Goal: Task Accomplishment & Management: Use online tool/utility

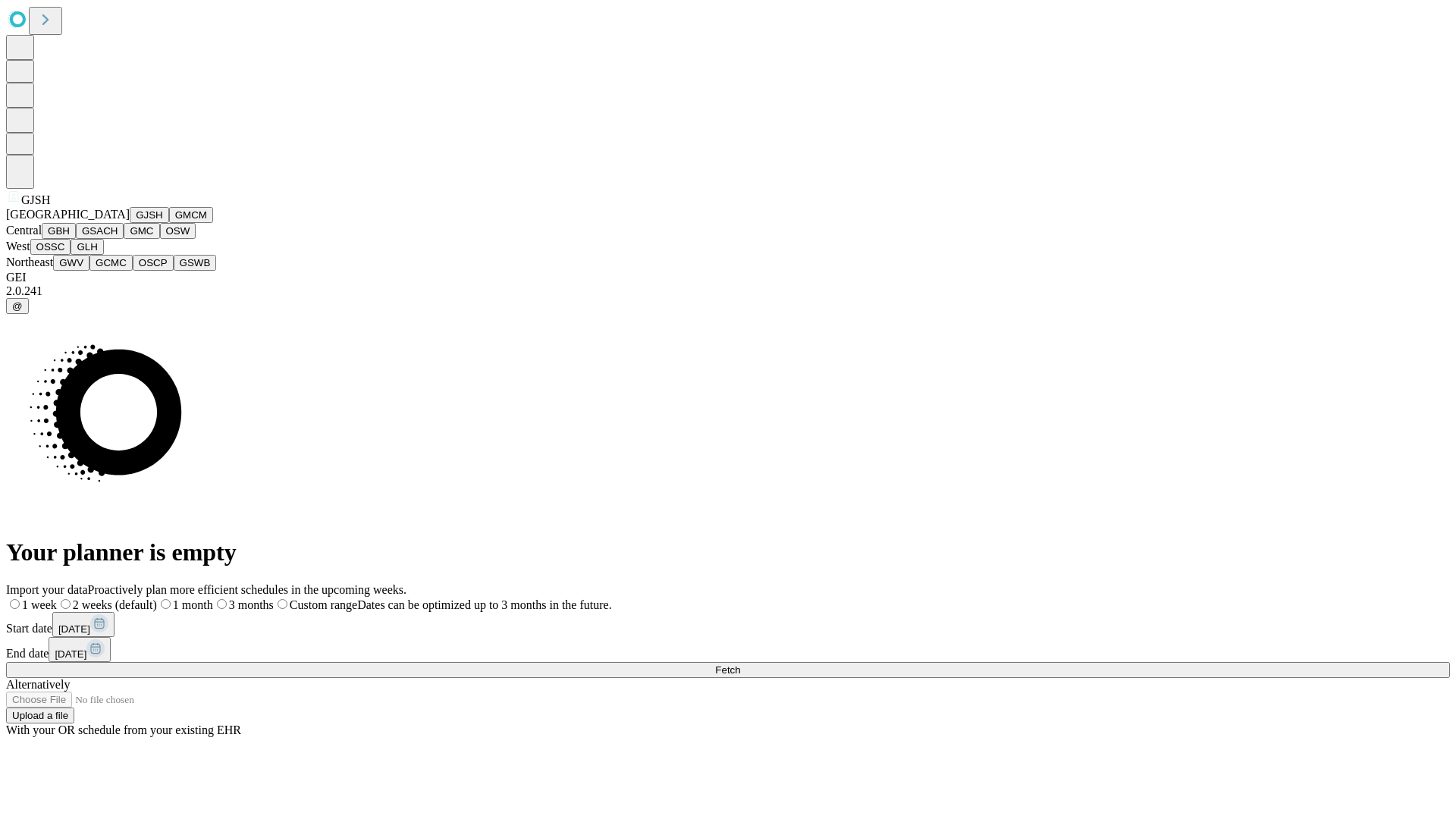
click at [130, 223] on button "GJSH" at bounding box center [149, 215] width 39 height 16
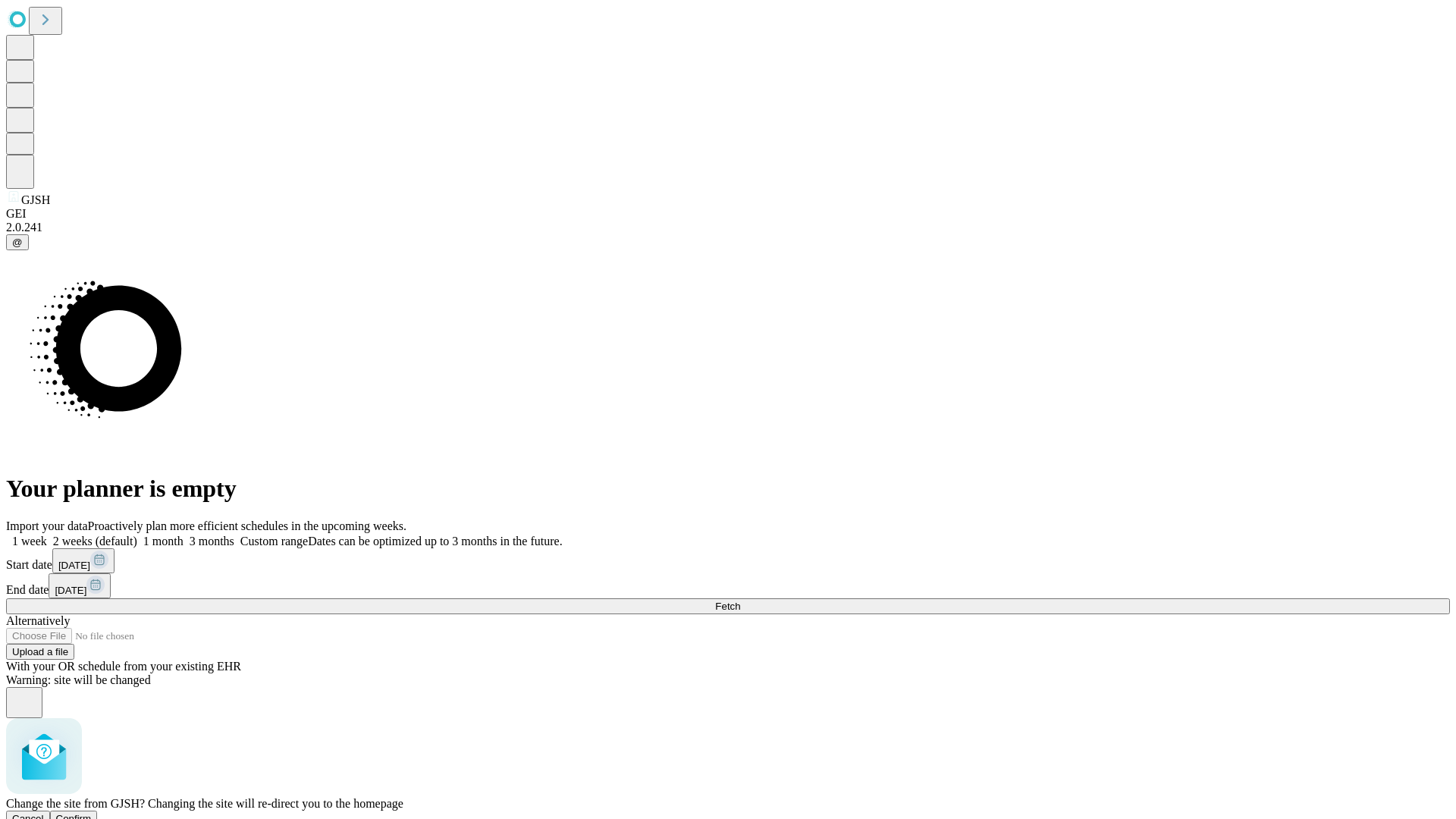
click at [92, 813] on span "Confirm" at bounding box center [74, 818] width 36 height 11
click at [183, 535] on label "1 month" at bounding box center [160, 541] width 46 height 13
click at [740, 601] on span "Fetch" at bounding box center [727, 606] width 25 height 11
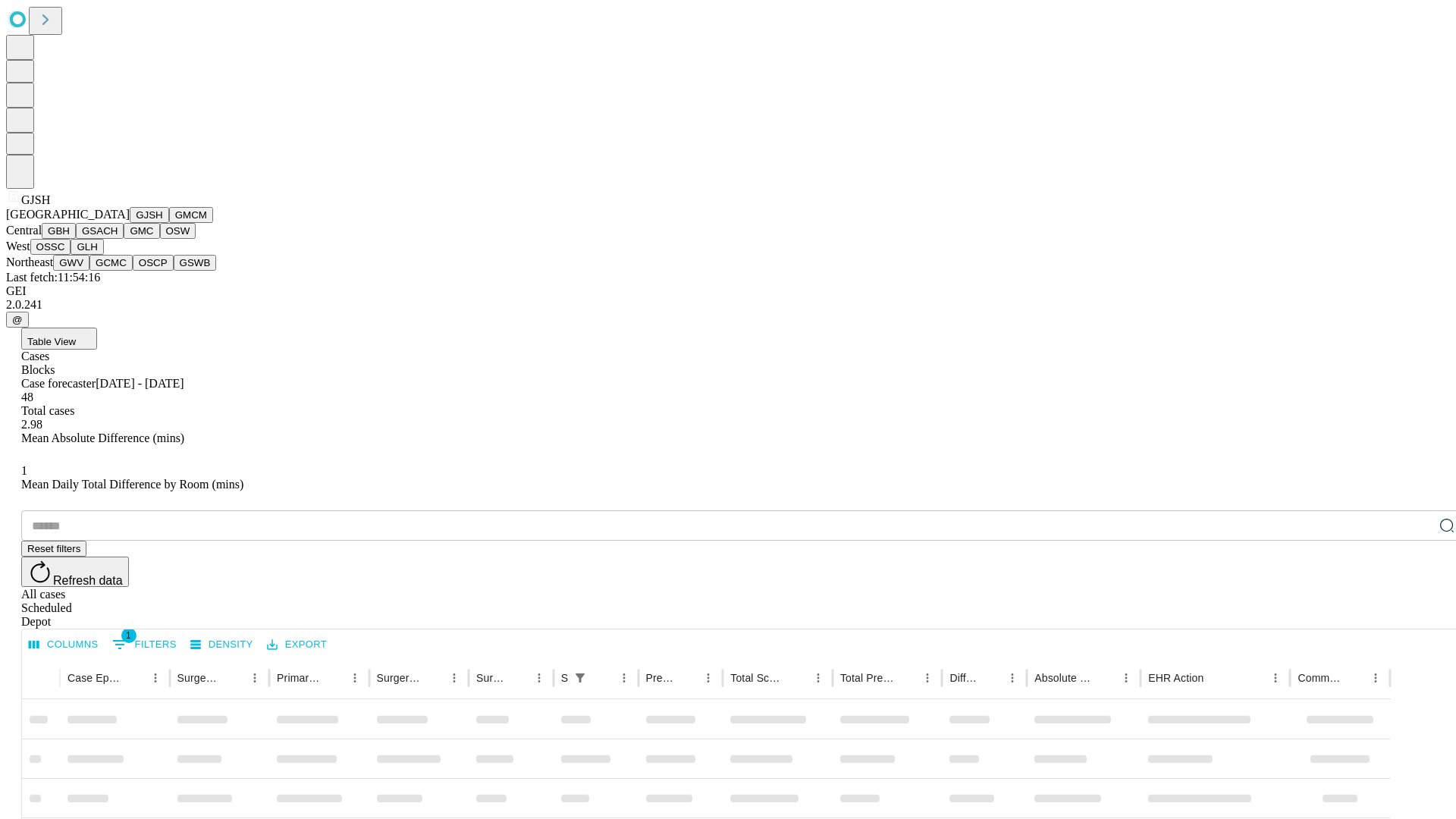
click at [169, 223] on button "GMCM" at bounding box center [191, 215] width 44 height 16
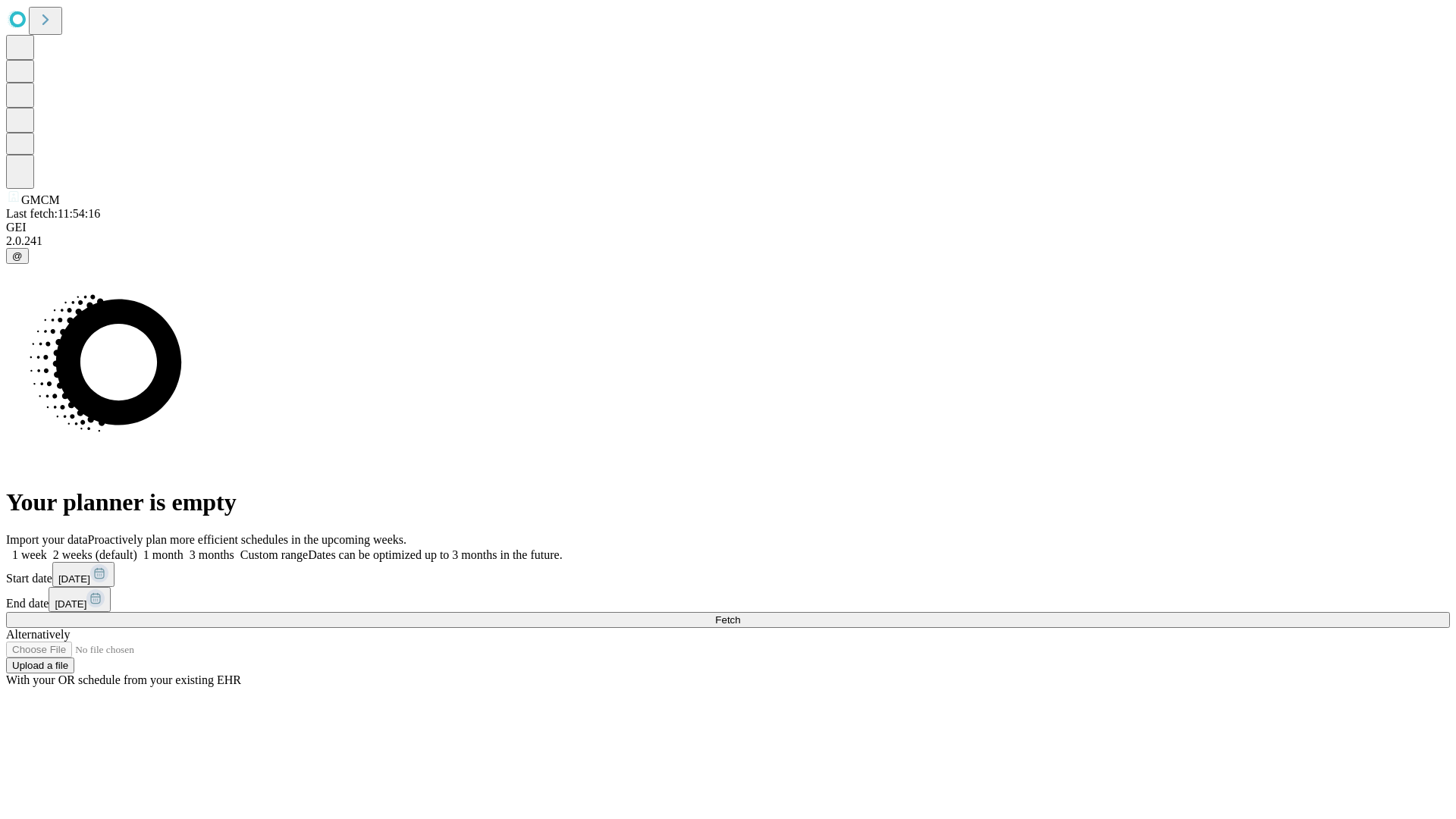
click at [183, 548] on label "1 month" at bounding box center [160, 554] width 46 height 13
click at [740, 614] on span "Fetch" at bounding box center [727, 619] width 25 height 11
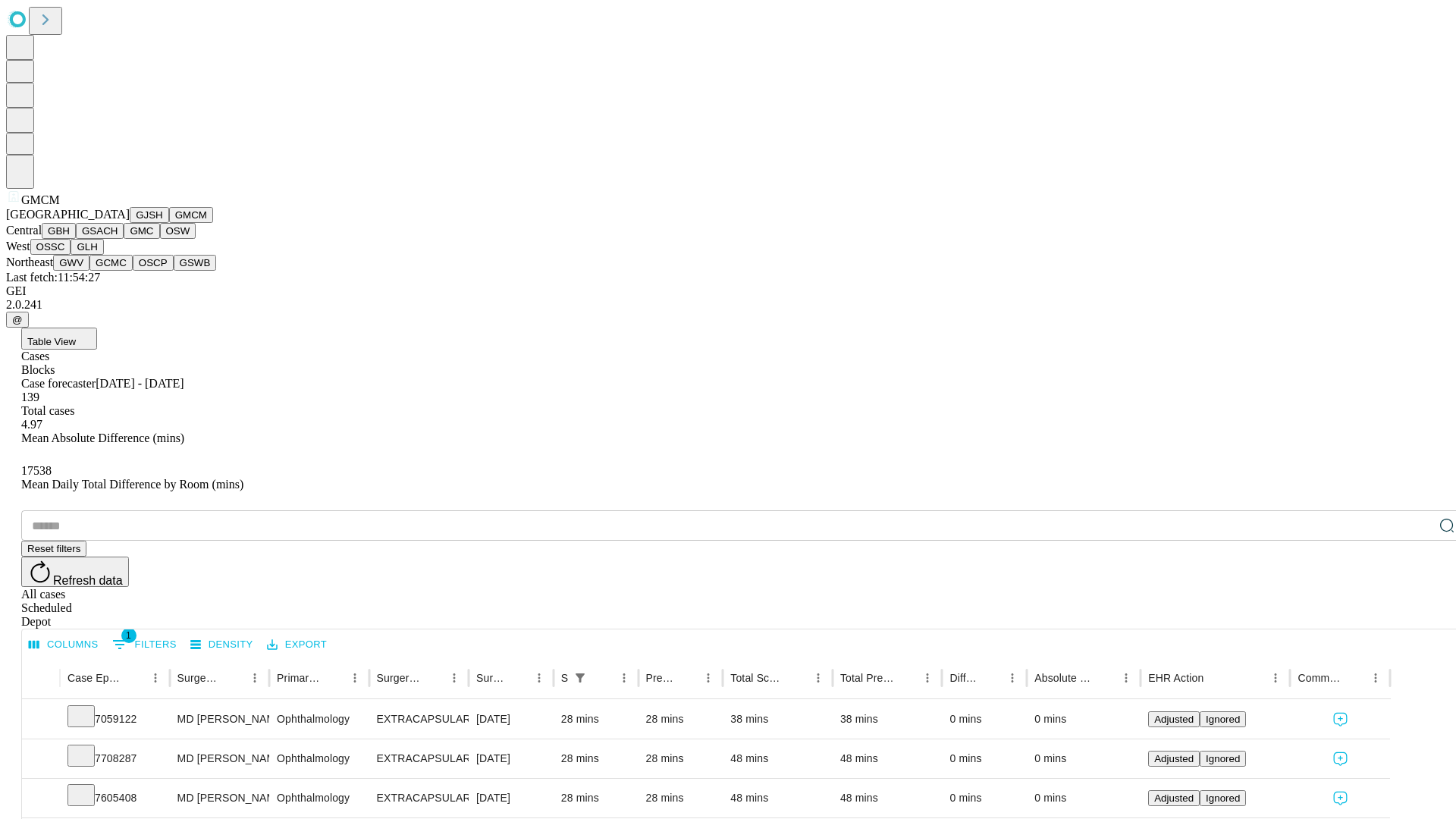
click at [75, 239] on button "GBH" at bounding box center [59, 231] width 34 height 16
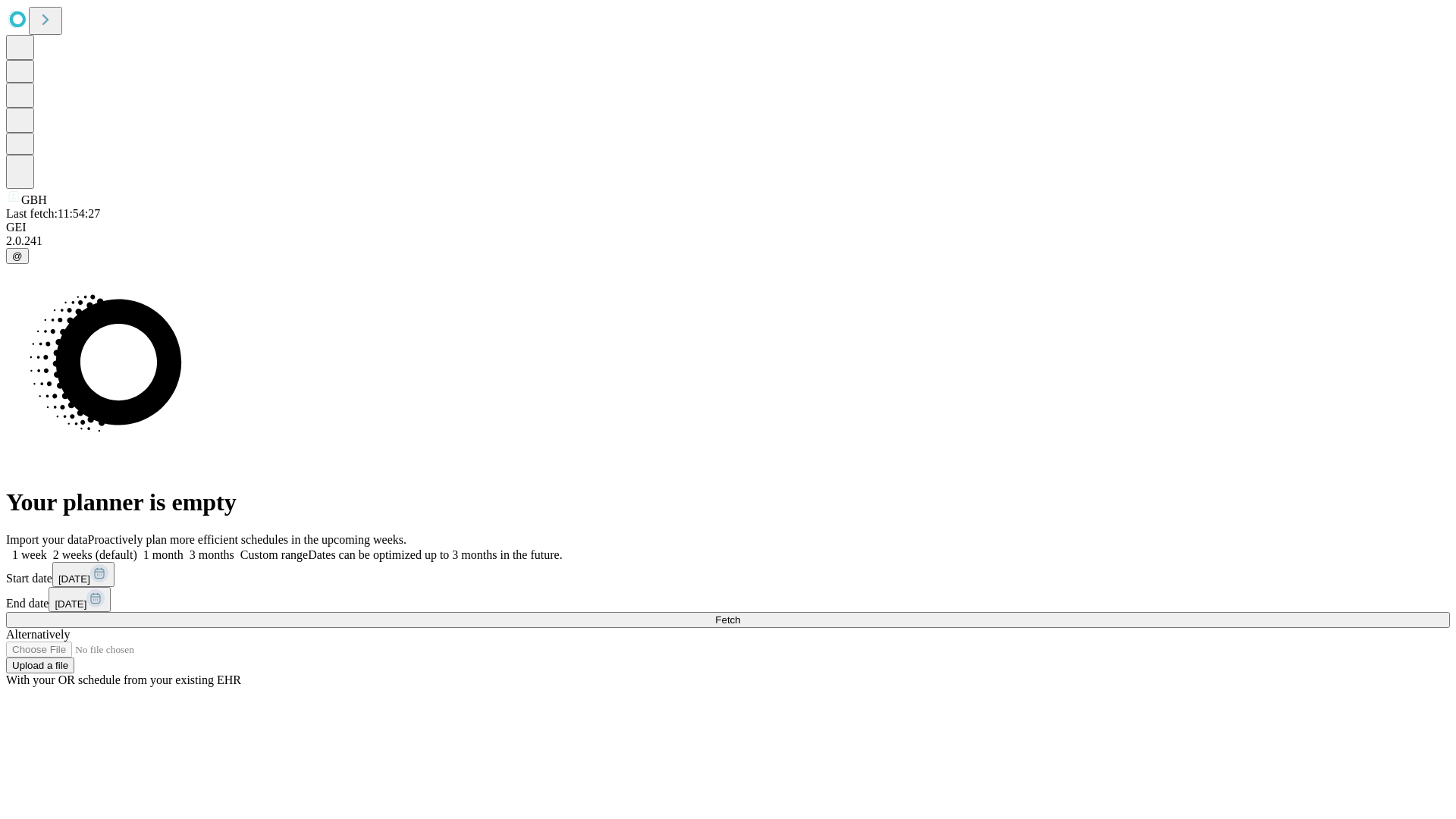
click at [183, 548] on label "1 month" at bounding box center [160, 554] width 46 height 13
click at [740, 614] on span "Fetch" at bounding box center [727, 619] width 25 height 11
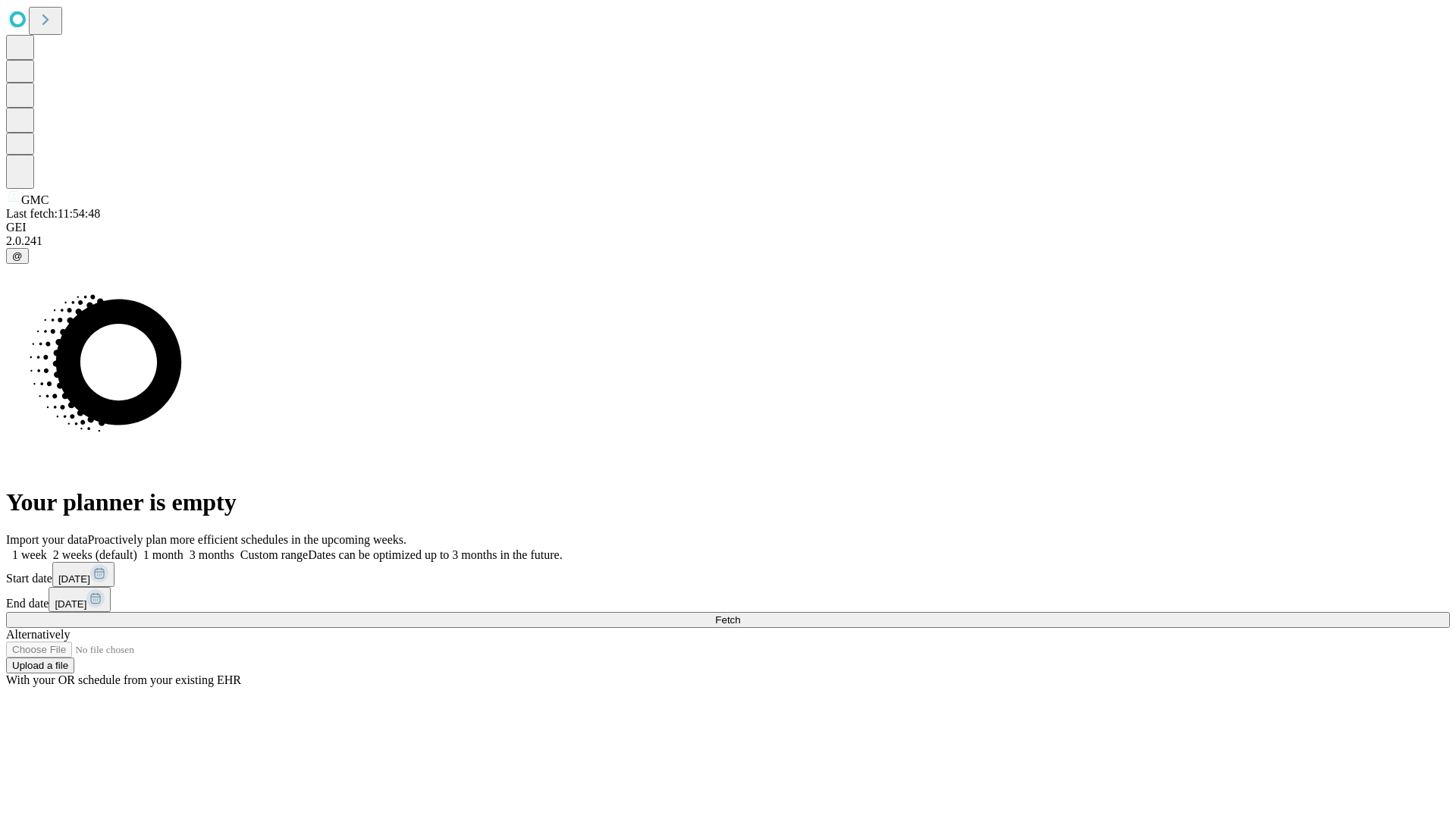
click at [183, 548] on label "1 month" at bounding box center [160, 554] width 46 height 13
click at [740, 614] on span "Fetch" at bounding box center [727, 619] width 25 height 11
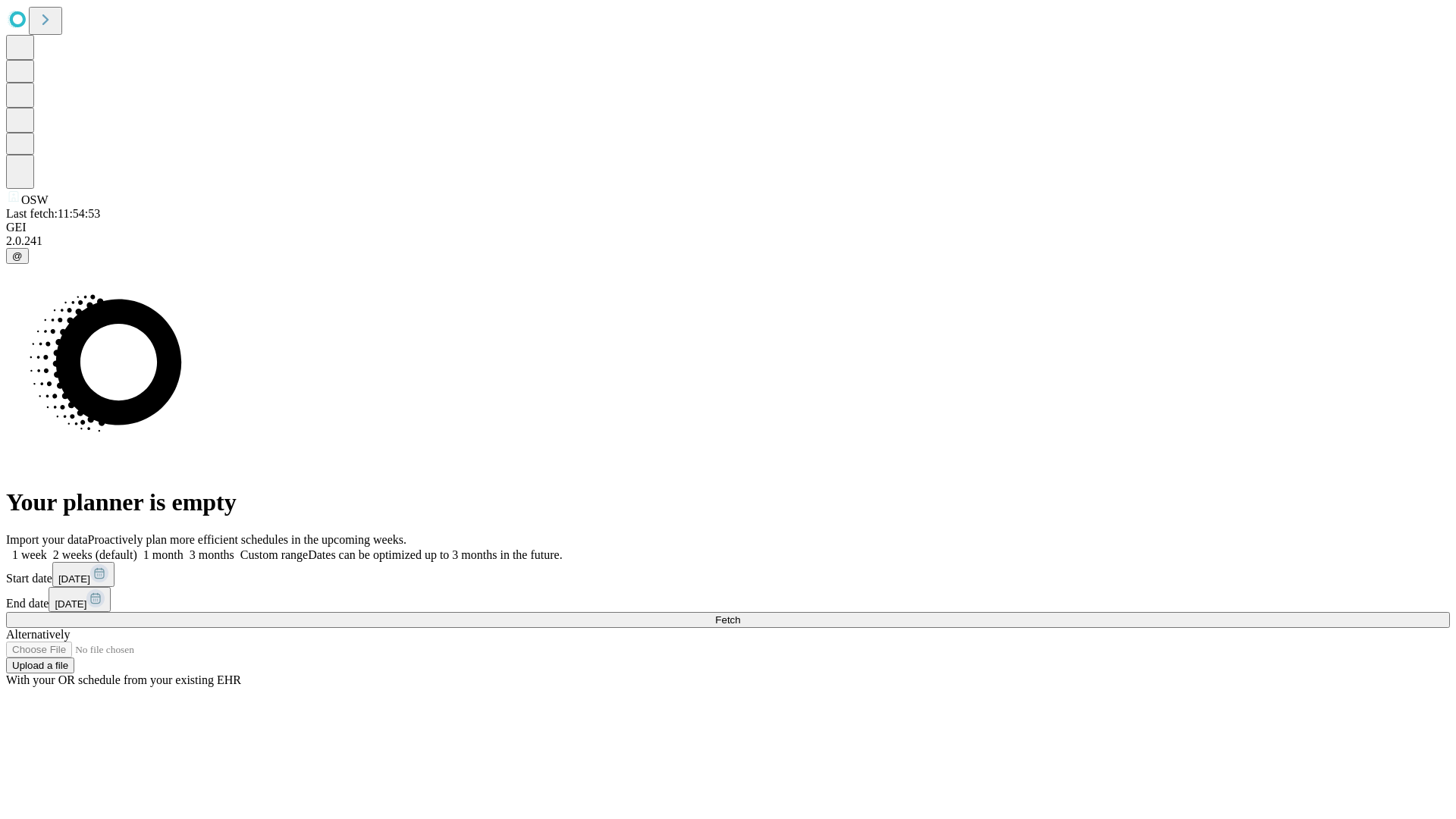
click at [183, 548] on label "1 month" at bounding box center [160, 554] width 46 height 13
click at [740, 614] on span "Fetch" at bounding box center [727, 619] width 25 height 11
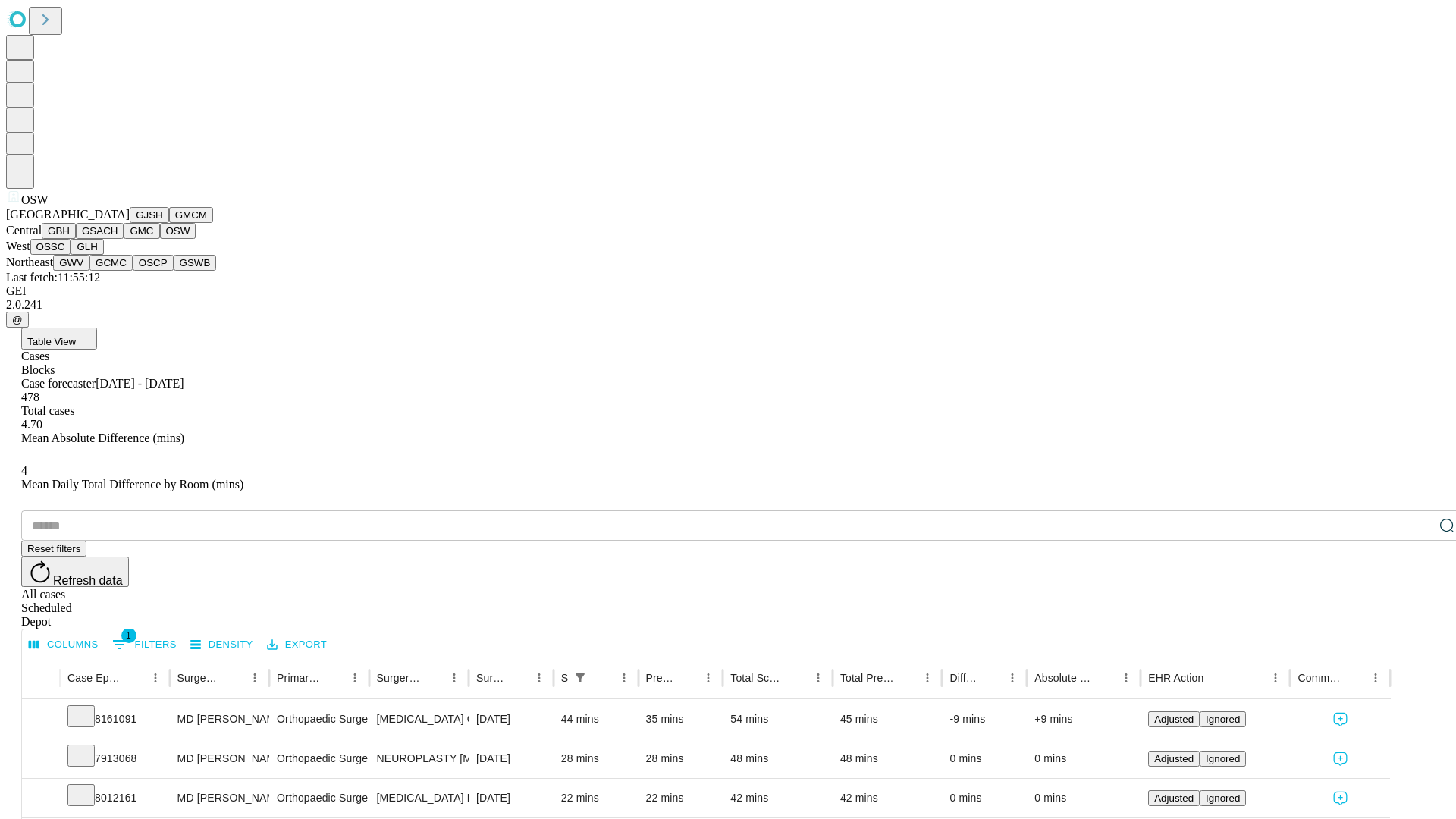
click at [71, 254] on button "OSSC" at bounding box center [51, 246] width 41 height 16
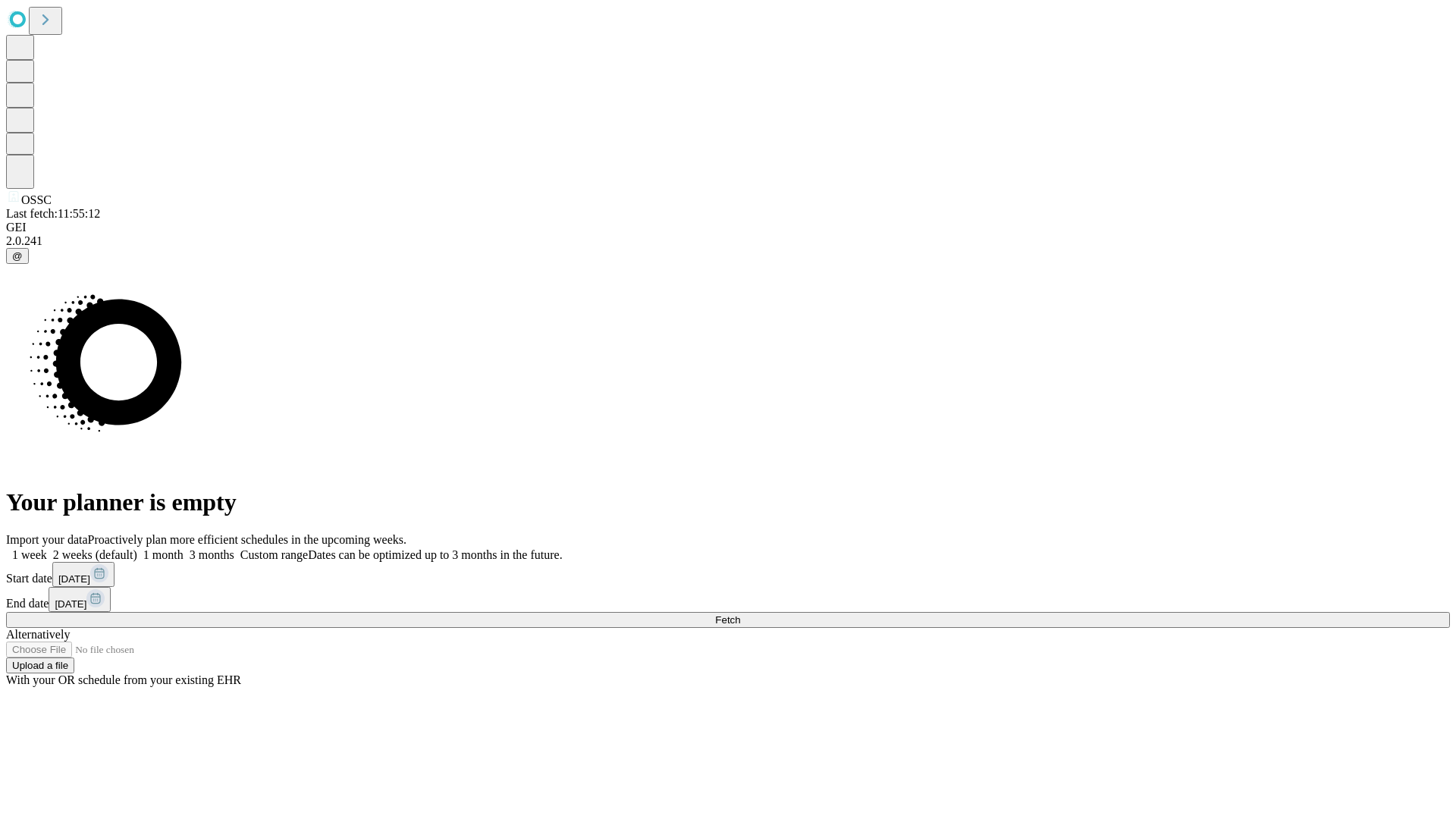
click at [183, 548] on label "1 month" at bounding box center [160, 554] width 46 height 13
click at [740, 614] on span "Fetch" at bounding box center [727, 619] width 25 height 11
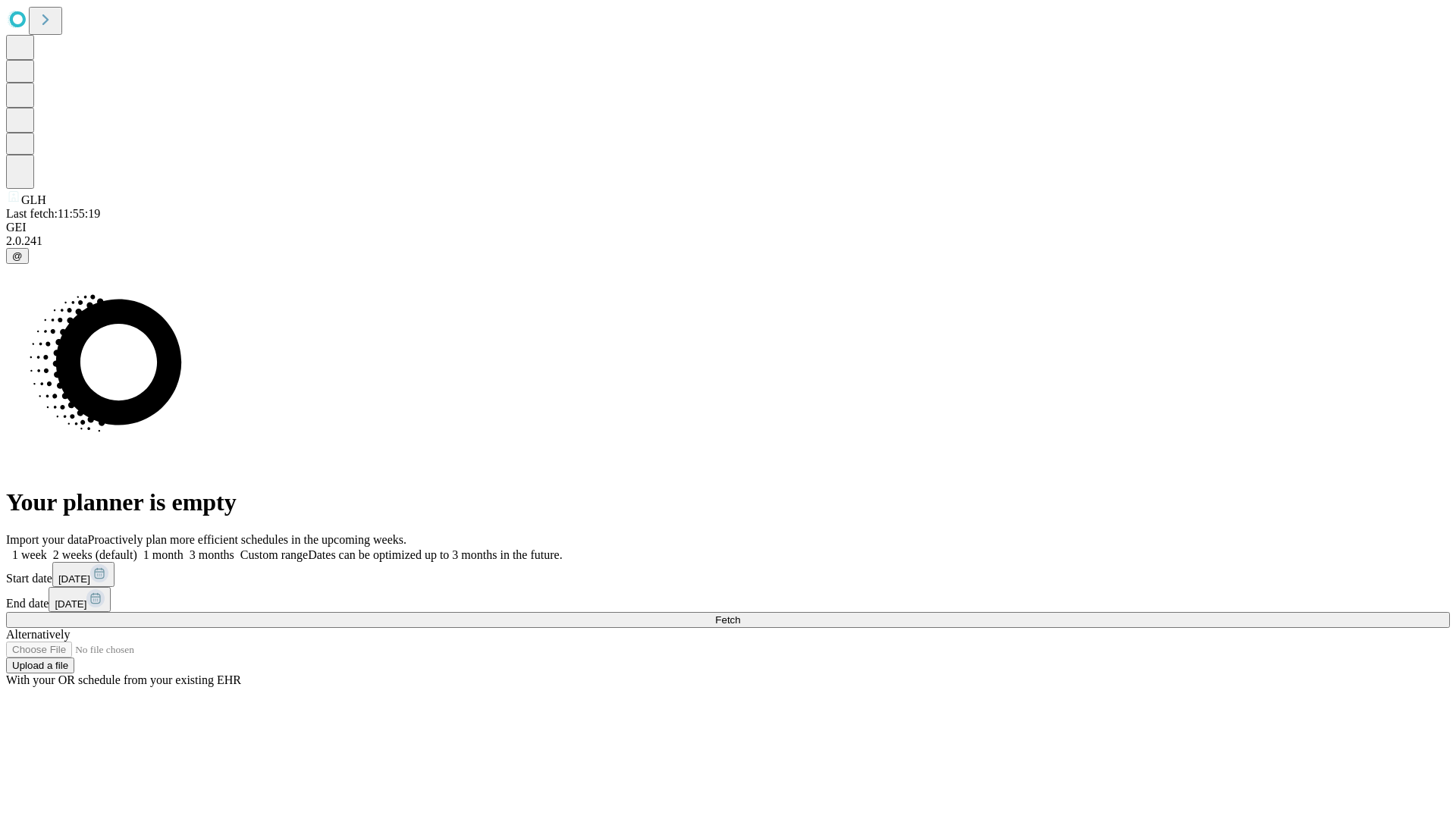
click at [740, 614] on span "Fetch" at bounding box center [727, 619] width 25 height 11
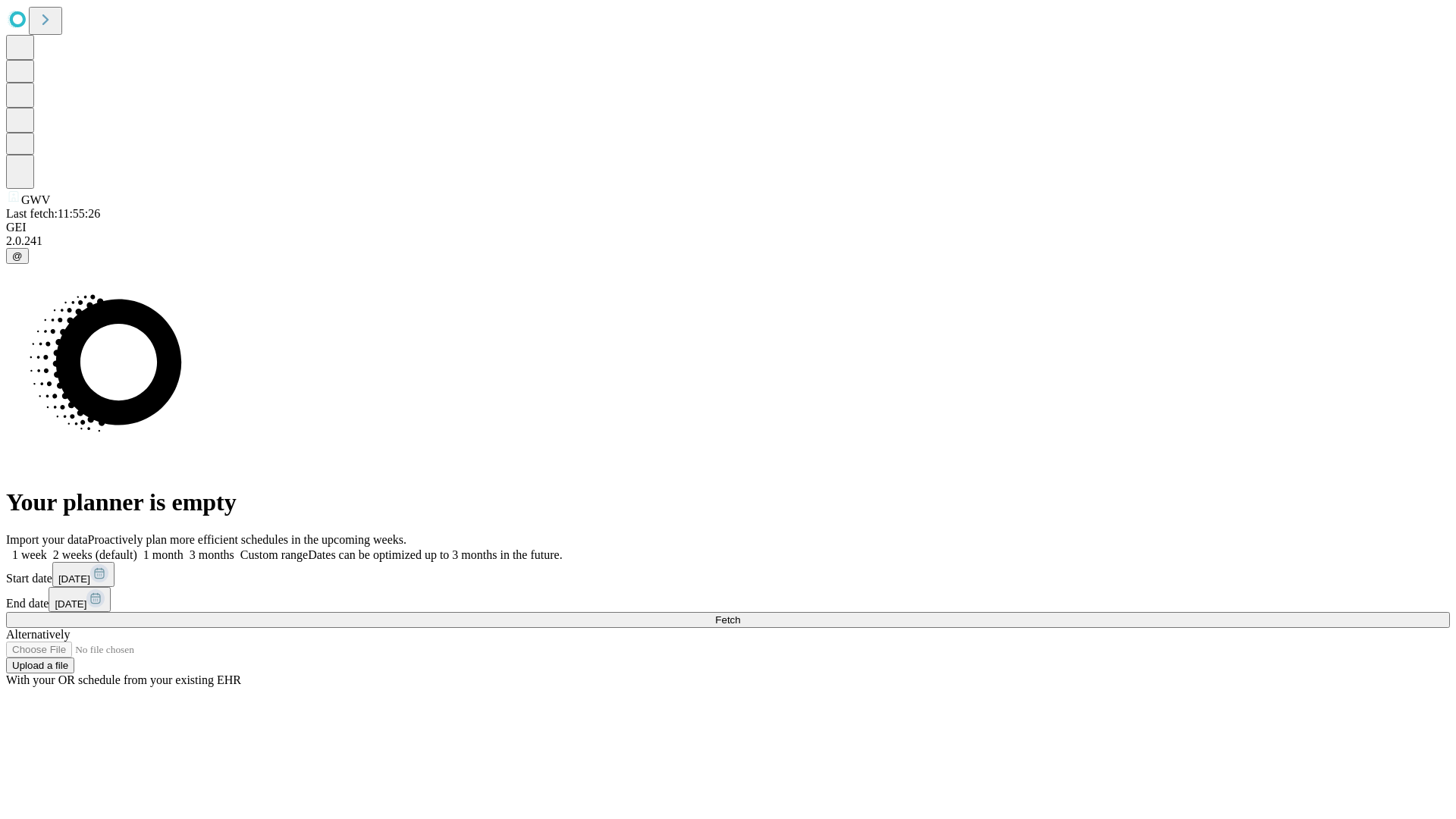
click at [183, 548] on label "1 month" at bounding box center [160, 554] width 46 height 13
click at [740, 614] on span "Fetch" at bounding box center [727, 619] width 25 height 11
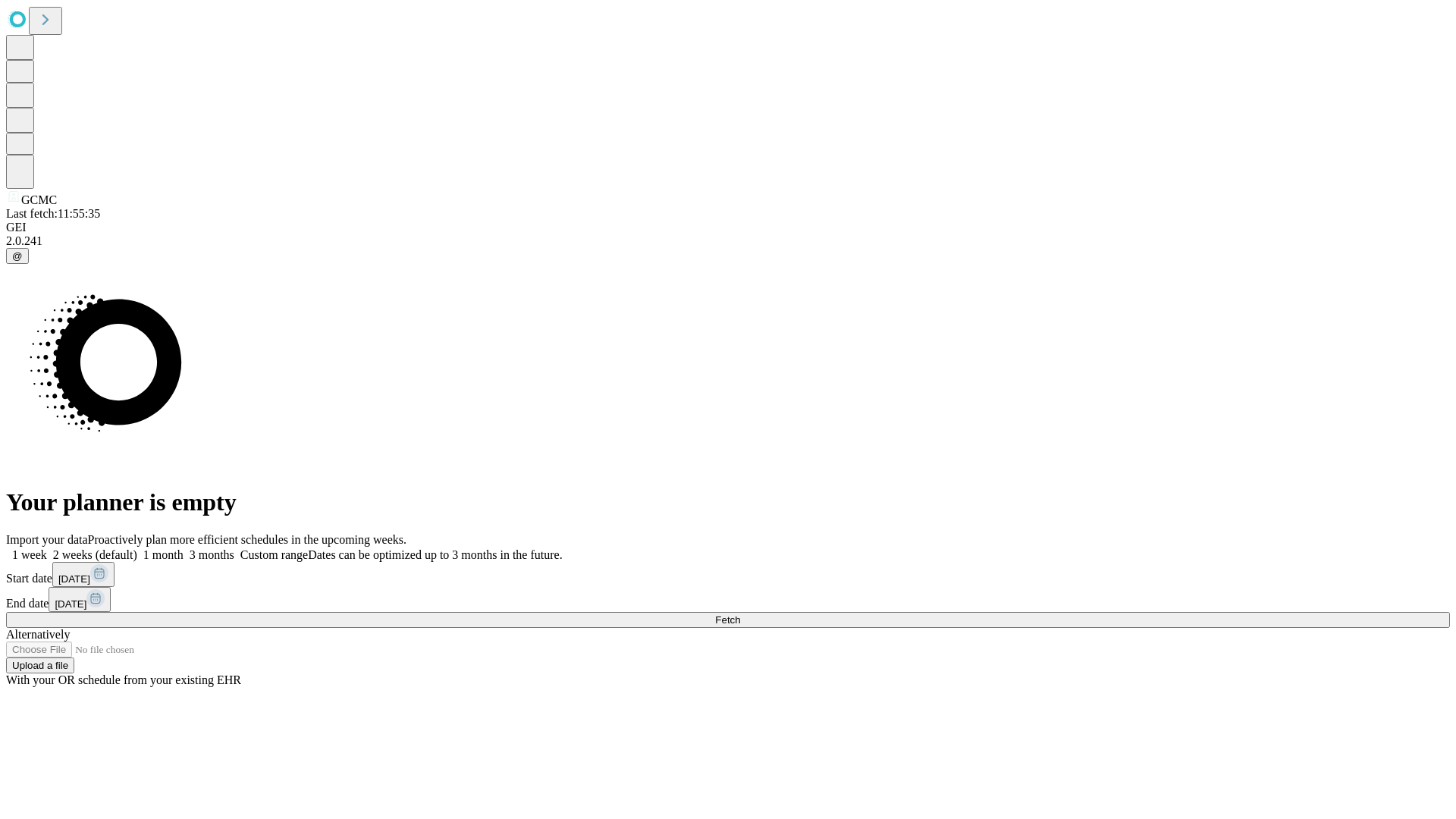
click at [183, 548] on label "1 month" at bounding box center [160, 554] width 46 height 13
click at [740, 614] on span "Fetch" at bounding box center [727, 619] width 25 height 11
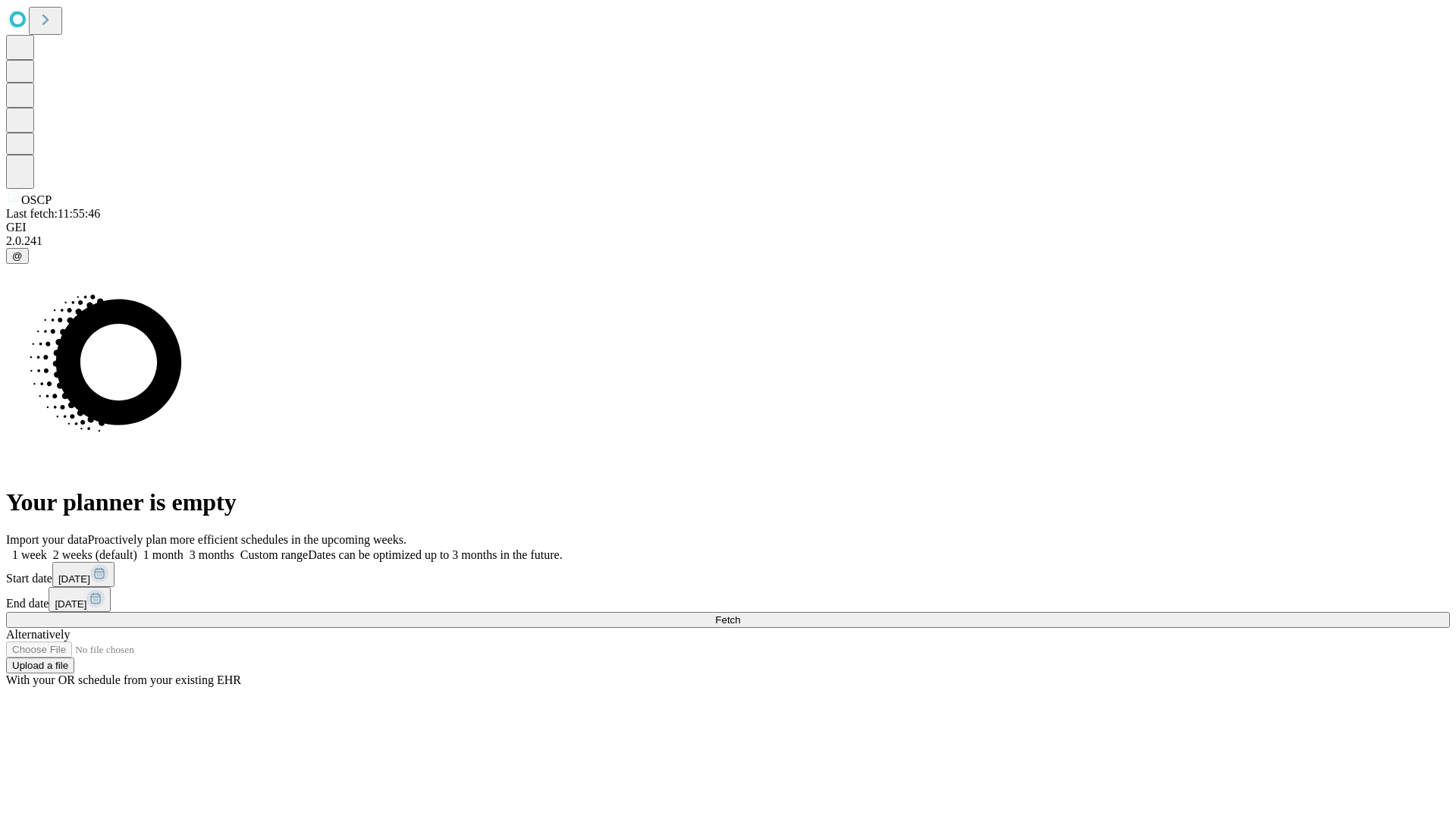
click at [183, 548] on label "1 month" at bounding box center [160, 554] width 46 height 13
click at [740, 614] on span "Fetch" at bounding box center [727, 619] width 25 height 11
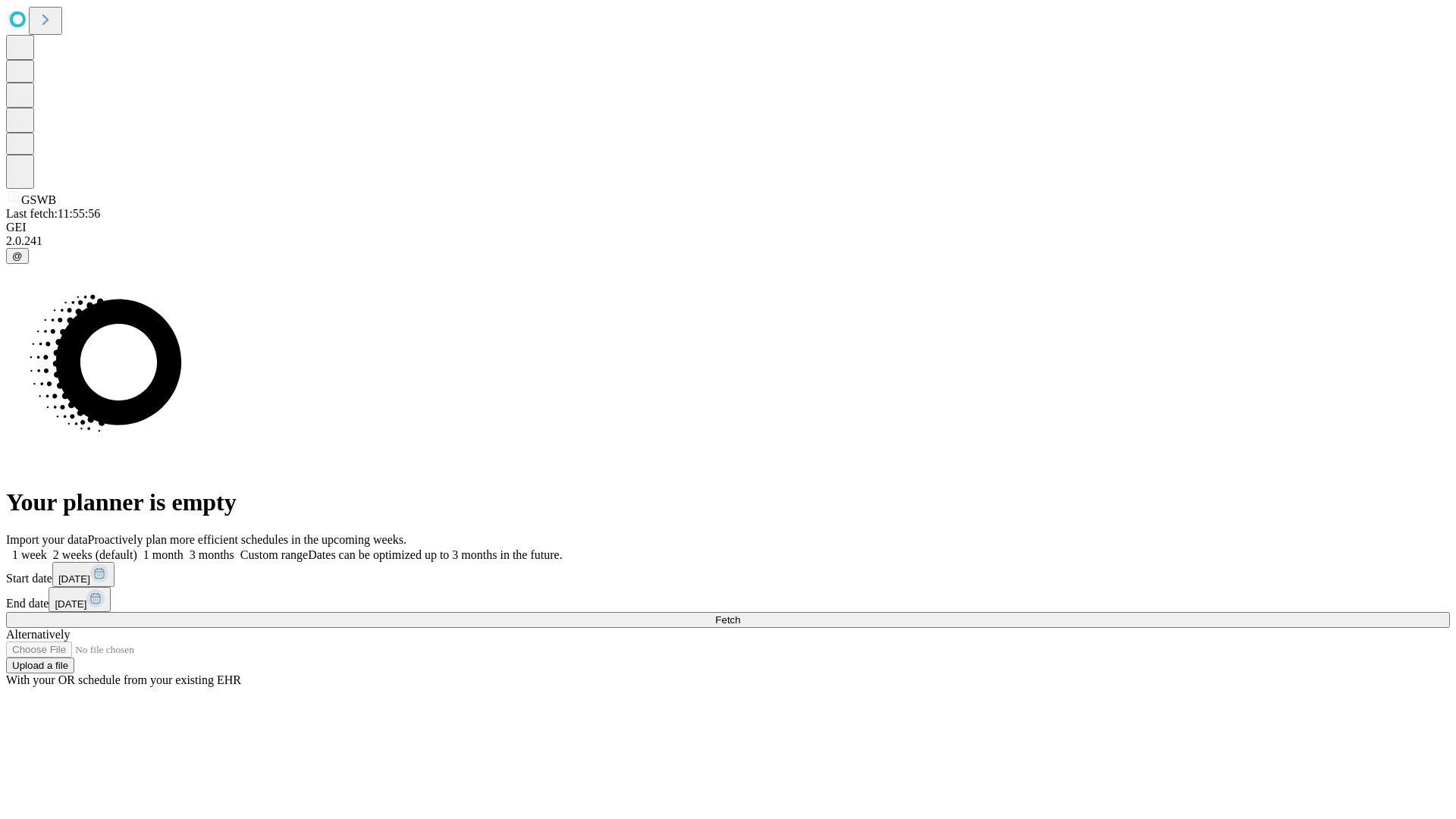
click at [183, 548] on label "1 month" at bounding box center [160, 554] width 46 height 13
click at [740, 614] on span "Fetch" at bounding box center [727, 619] width 25 height 11
